Goal: Contribute content: Add original content to the website for others to see

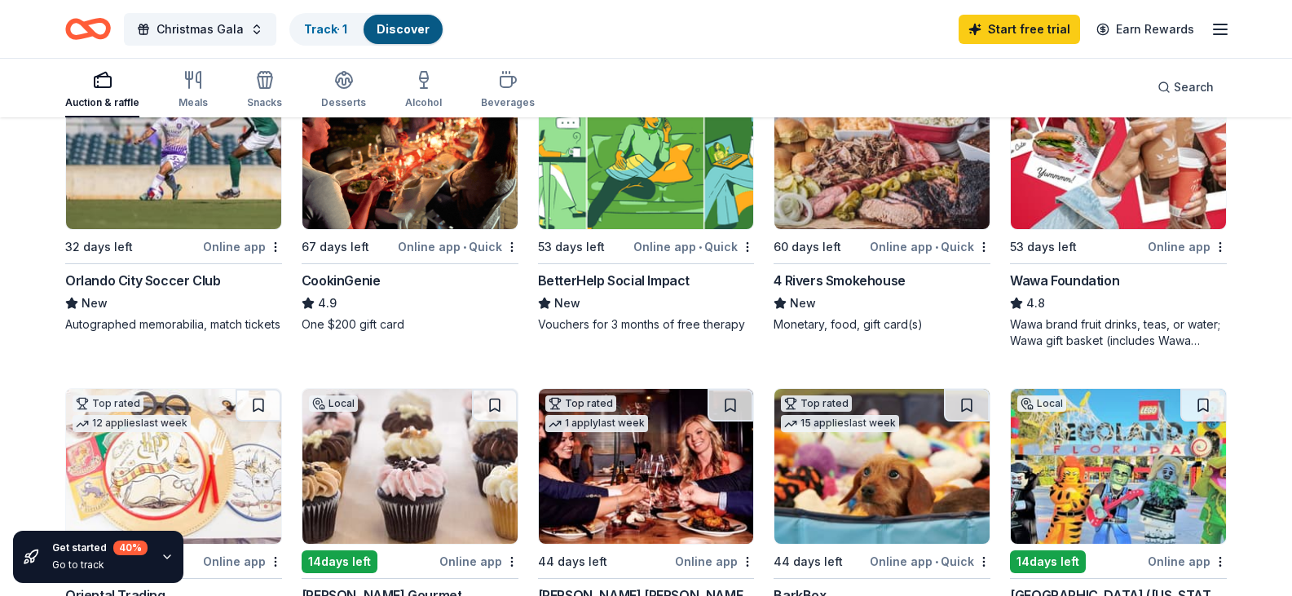
scroll to position [228, 0]
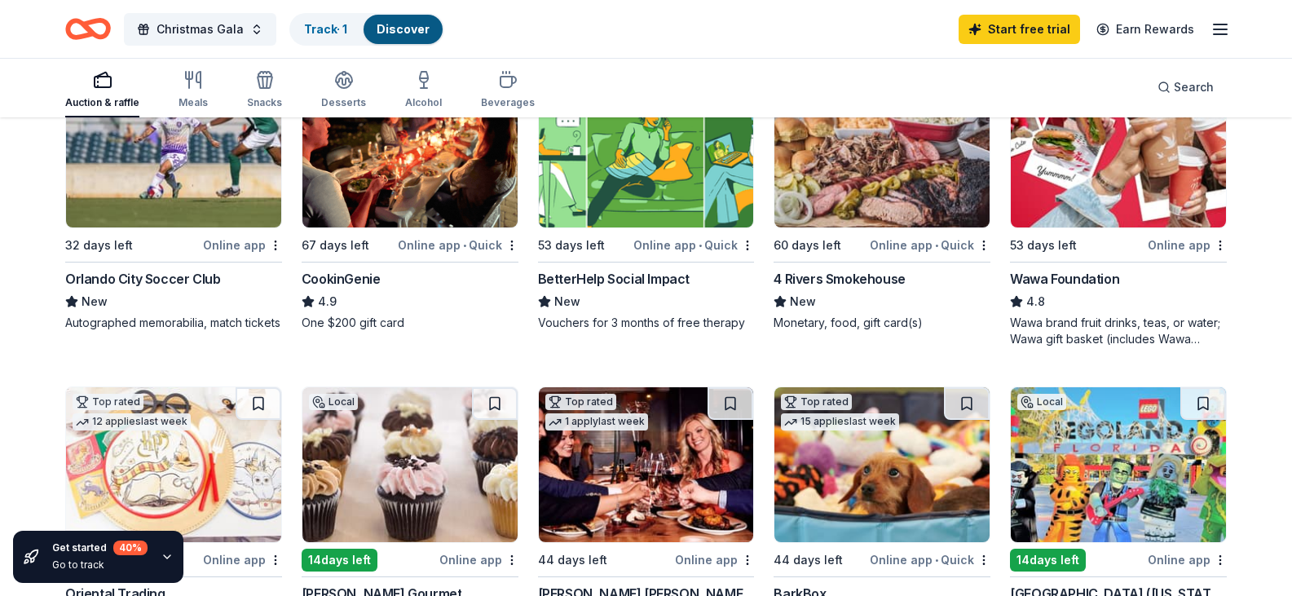
click at [456, 227] on img at bounding box center [409, 150] width 215 height 155
click at [864, 211] on img at bounding box center [882, 150] width 215 height 155
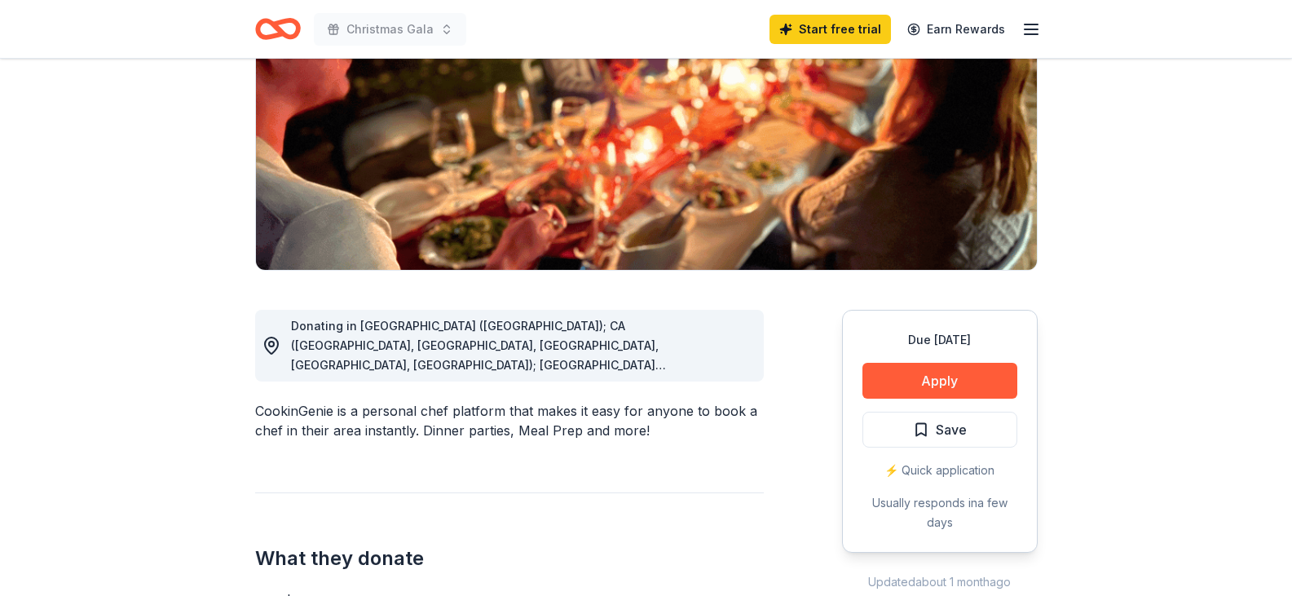
scroll to position [228, 0]
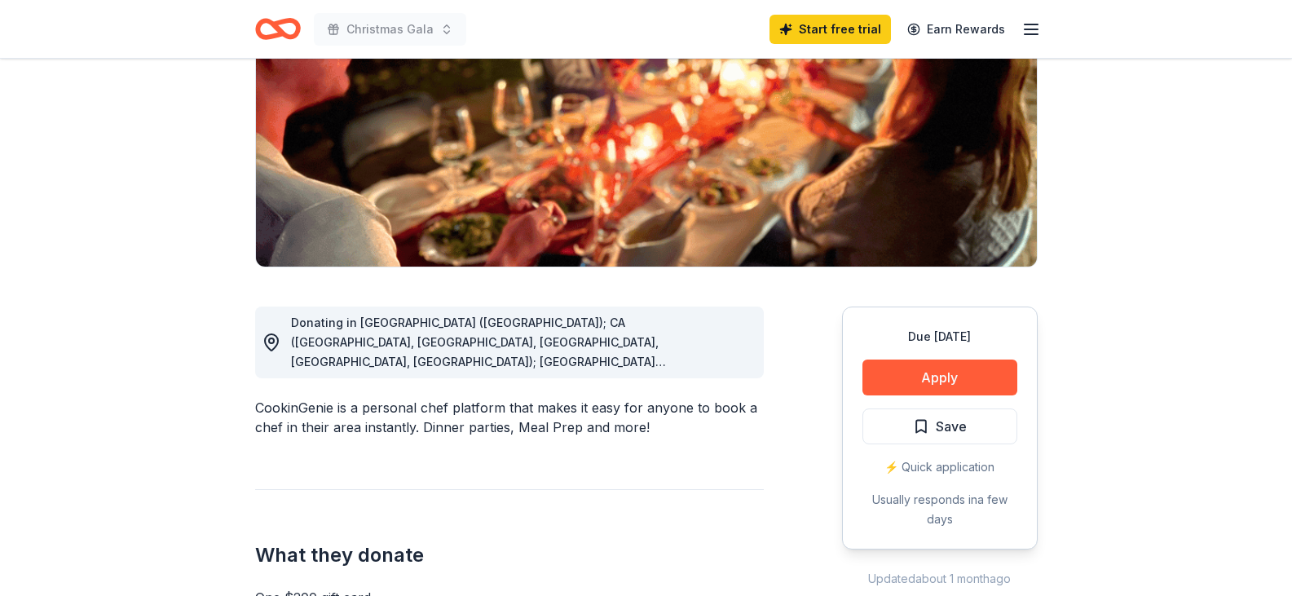
click at [717, 363] on span "Donating in AZ (Maricopa County); CA (Los Angeles County, Riverside County, San…" at bounding box center [507, 518] width 432 height 405
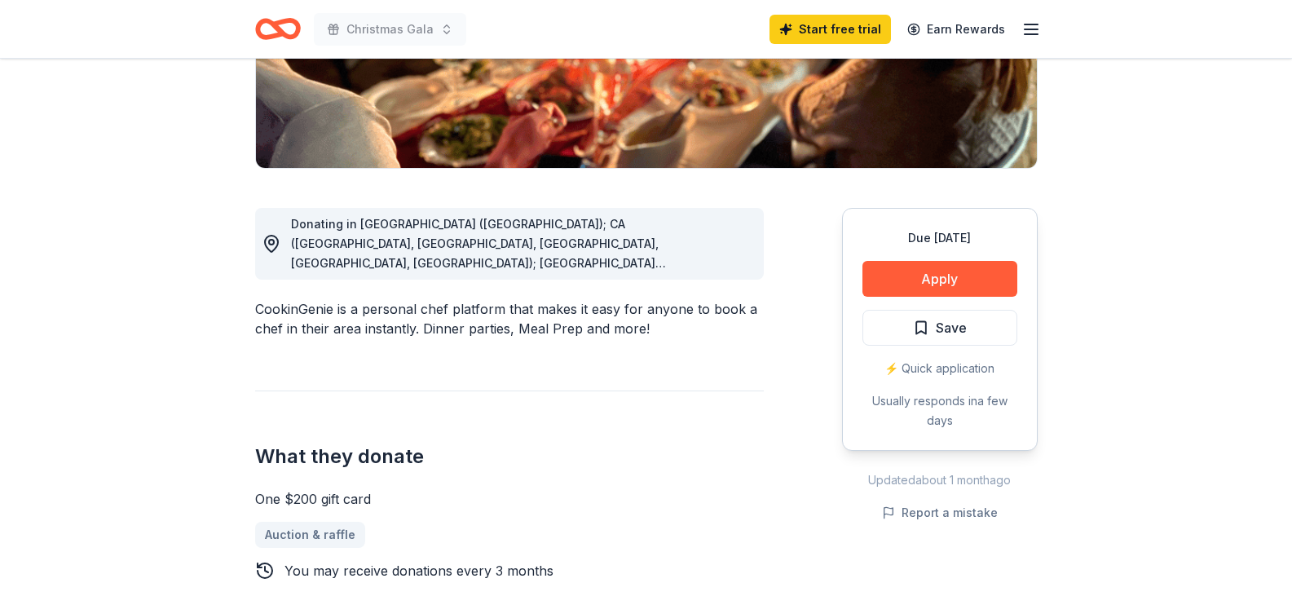
scroll to position [0, 0]
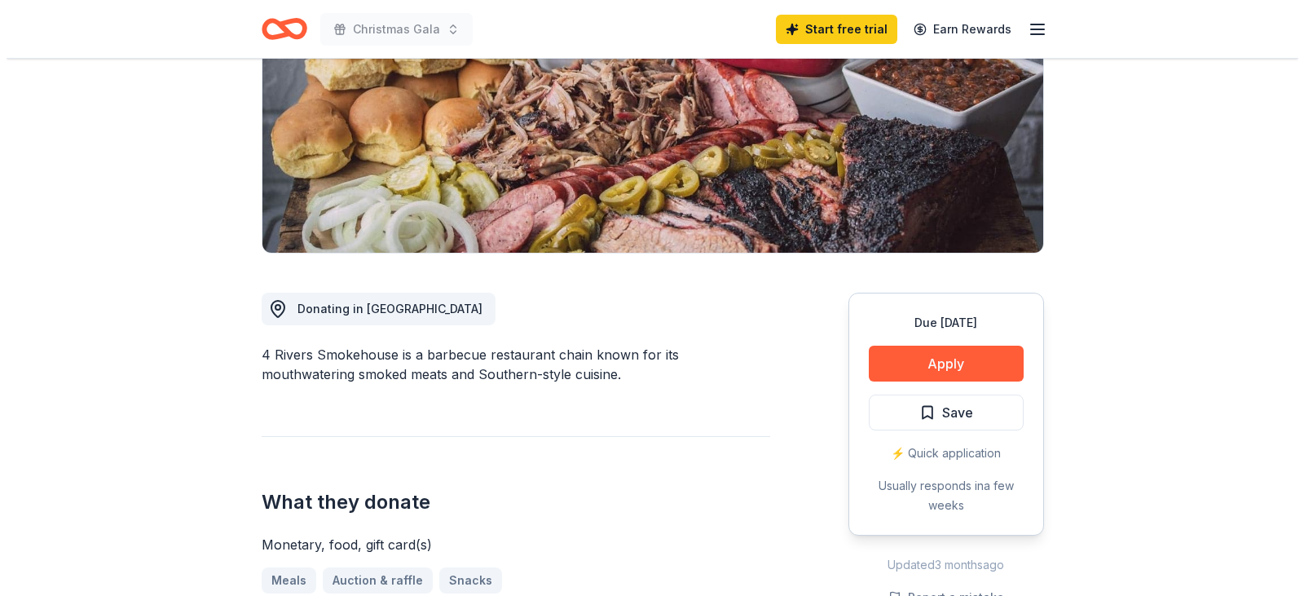
scroll to position [261, 0]
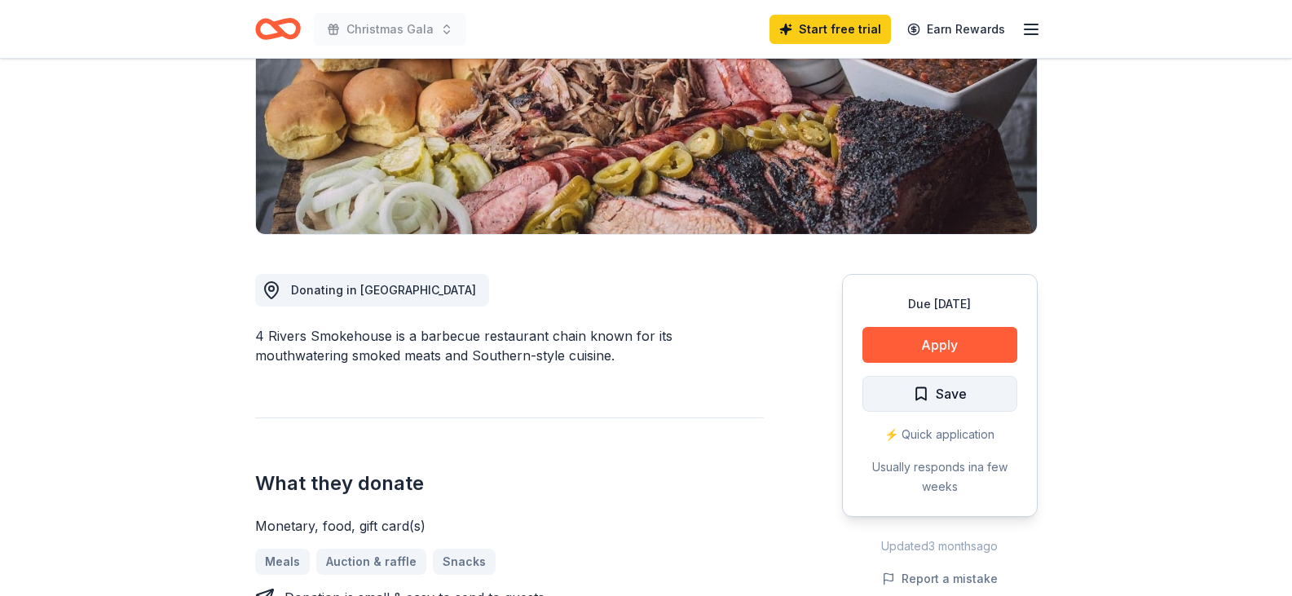
click at [925, 385] on span "Save" at bounding box center [940, 393] width 54 height 21
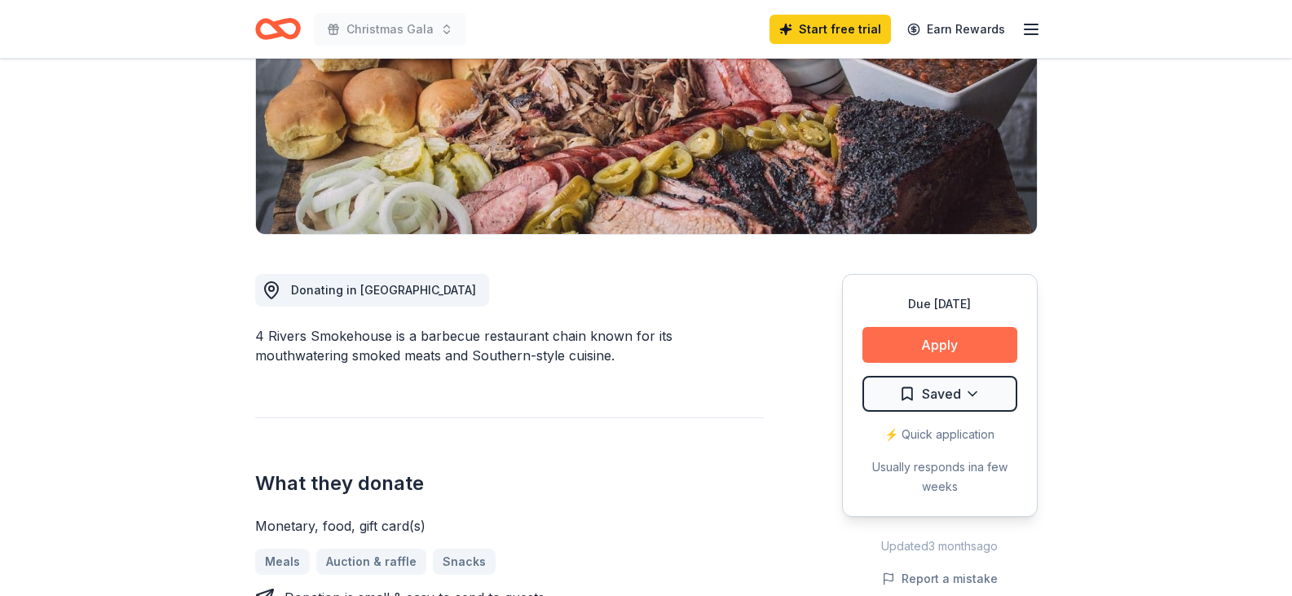
click at [942, 338] on button "Apply" at bounding box center [940, 345] width 155 height 36
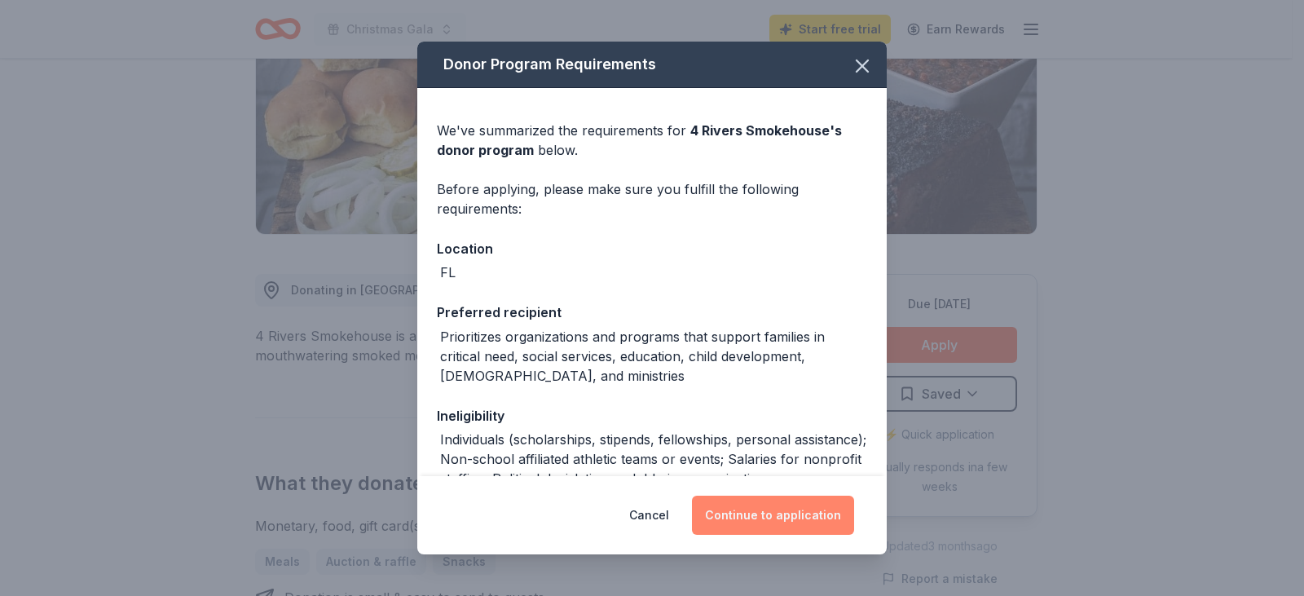
click at [779, 519] on button "Continue to application" at bounding box center [773, 515] width 162 height 39
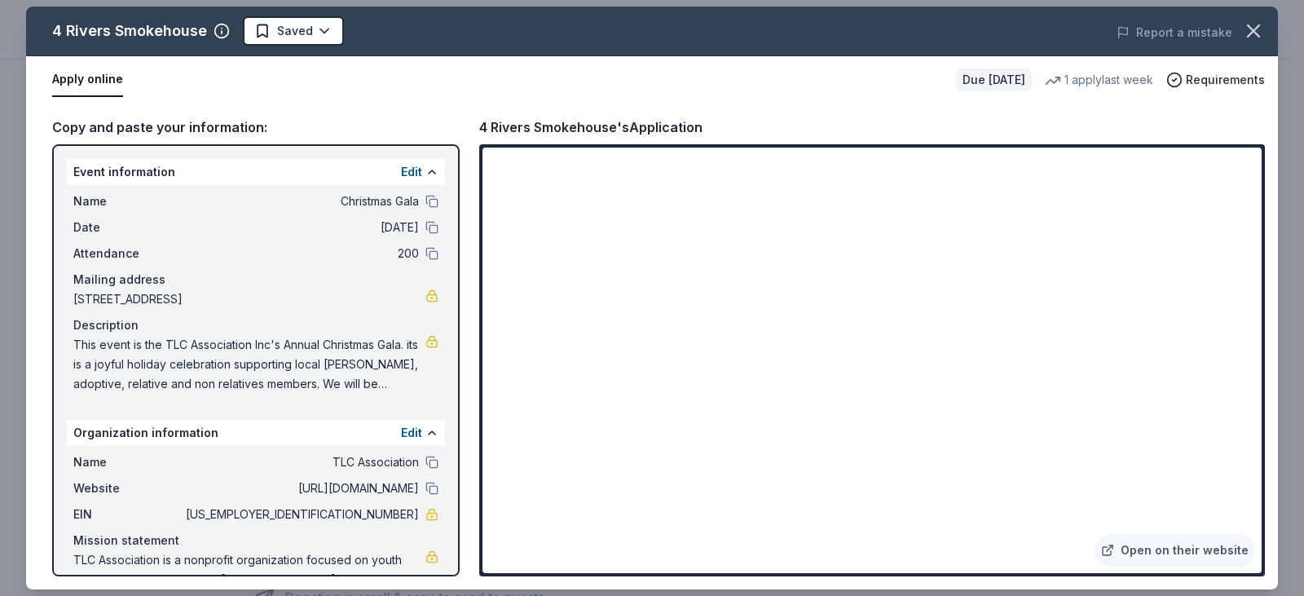
click at [1275, 410] on div "Copy and paste your information: Event information Edit Name Christmas Gala Dat…" at bounding box center [652, 347] width 1252 height 486
